Goal: Task Accomplishment & Management: Use online tool/utility

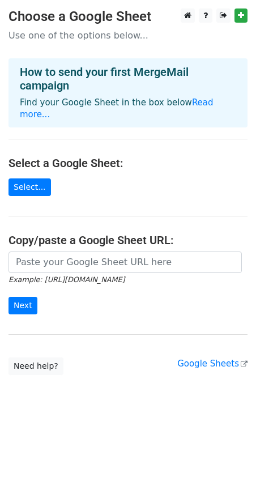
click at [30, 160] on main "Choose a Google Sheet Use one of the options below... How to send your first Me…" at bounding box center [128, 191] width 256 height 366
click at [29, 178] on link "Select..." at bounding box center [29, 187] width 42 height 18
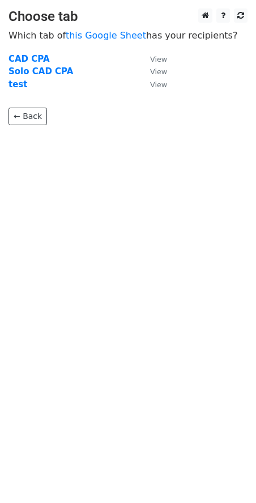
click at [27, 86] on td "test" at bounding box center [73, 84] width 130 height 13
click at [14, 86] on strong "test" at bounding box center [17, 84] width 19 height 10
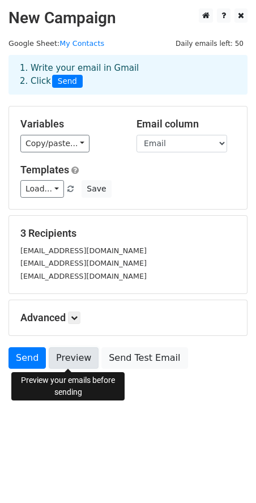
click at [62, 358] on link "Preview" at bounding box center [74, 358] width 50 height 22
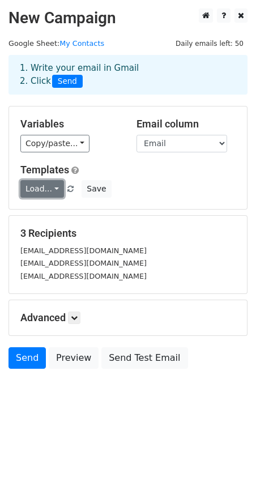
click at [54, 185] on link "Load..." at bounding box center [42, 189] width 44 height 18
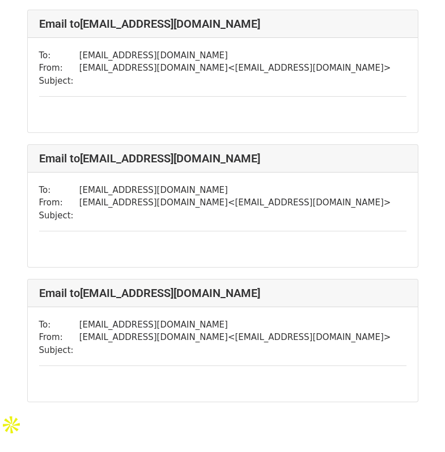
scroll to position [170, 0]
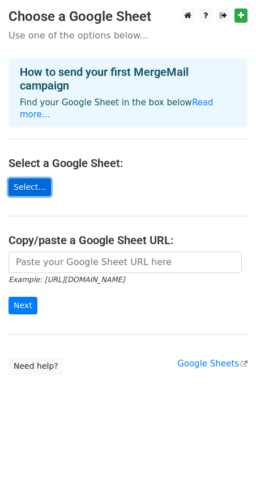
click at [22, 178] on link "Select..." at bounding box center [29, 187] width 42 height 18
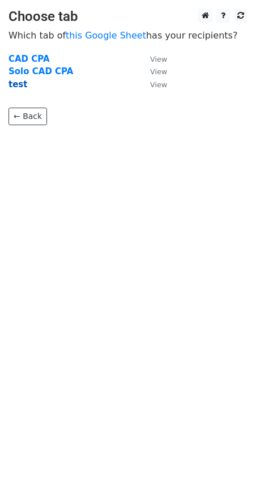
click at [14, 82] on strong "test" at bounding box center [17, 84] width 19 height 10
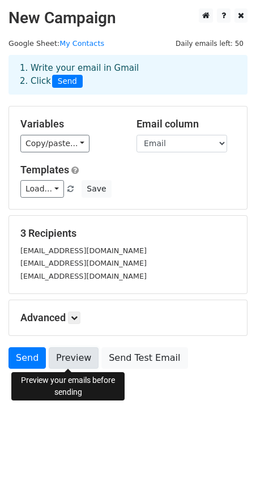
click at [70, 361] on link "Preview" at bounding box center [74, 358] width 50 height 22
click at [72, 360] on link "Preview" at bounding box center [74, 358] width 50 height 22
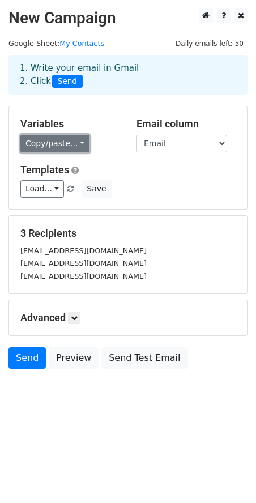
click at [66, 145] on link "Copy/paste..." at bounding box center [54, 144] width 69 height 18
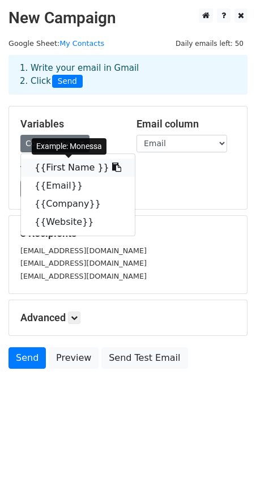
click at [78, 163] on link "{{First Name }}" at bounding box center [78, 168] width 114 height 18
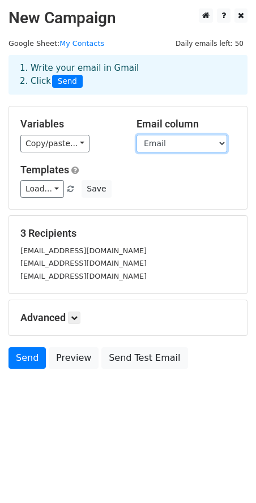
click at [175, 144] on select "First Name Email Company Website" at bounding box center [181, 144] width 91 height 18
click at [136, 135] on select "First Name Email Company Website" at bounding box center [181, 144] width 91 height 18
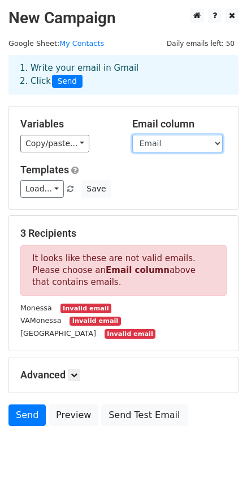
click at [194, 144] on select "First Name Email Company Website" at bounding box center [178, 144] width 91 height 18
select select "Email"
click at [133, 135] on select "First Name Email Company Website" at bounding box center [178, 144] width 91 height 18
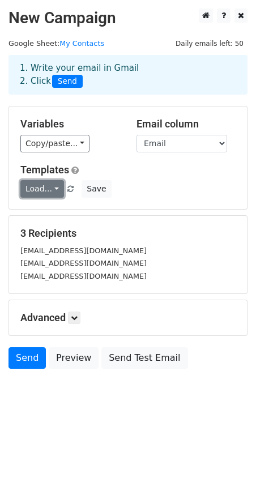
click at [53, 189] on link "Load..." at bounding box center [42, 189] width 44 height 18
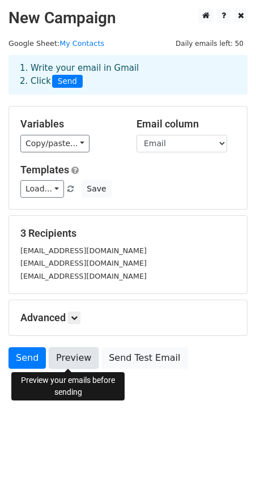
click at [67, 362] on link "Preview" at bounding box center [74, 358] width 50 height 22
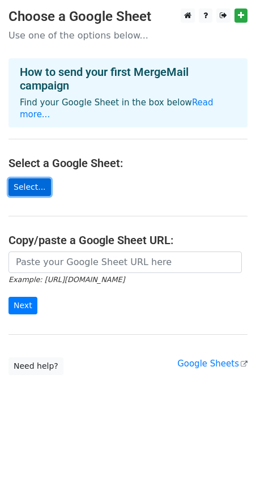
click at [29, 178] on link "Select..." at bounding box center [29, 187] width 42 height 18
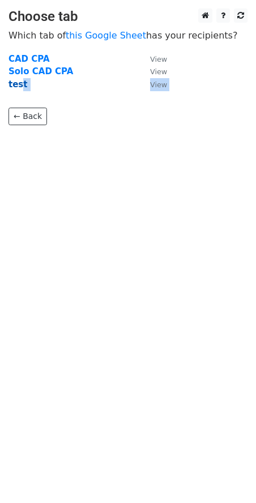
click at [20, 89] on main "Choose tab Which tab of this Google Sheet has your recipients? CAD CPA View Sol…" at bounding box center [128, 66] width 256 height 117
click at [19, 84] on strong "test" at bounding box center [17, 84] width 19 height 10
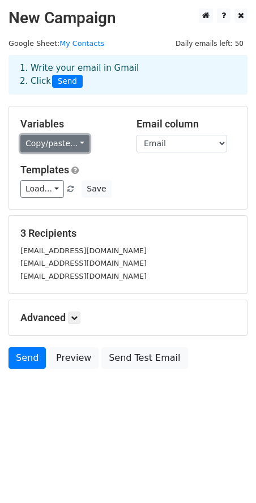
click at [67, 144] on link "Copy/paste..." at bounding box center [54, 144] width 69 height 18
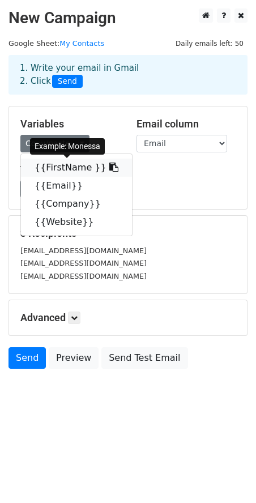
click at [72, 163] on link "{{FirstName }}" at bounding box center [76, 168] width 111 height 18
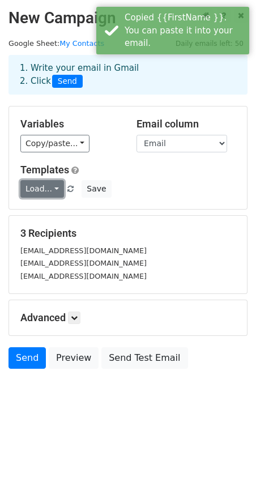
click at [53, 191] on link "Load..." at bounding box center [42, 189] width 44 height 18
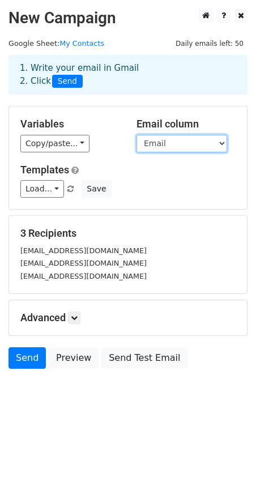
click at [187, 144] on select "FirstName Email Company Website" at bounding box center [181, 144] width 91 height 18
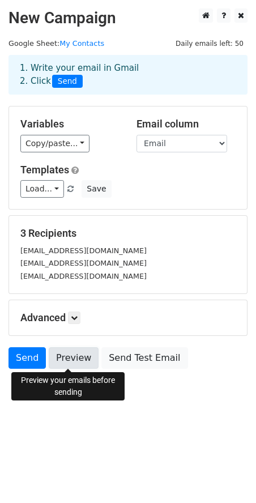
click at [74, 355] on link "Preview" at bounding box center [74, 358] width 50 height 22
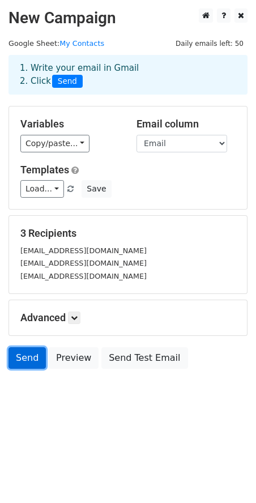
click at [27, 360] on link "Send" at bounding box center [26, 358] width 37 height 22
click at [14, 357] on link "Send" at bounding box center [26, 358] width 37 height 22
